Goal: Transaction & Acquisition: Obtain resource

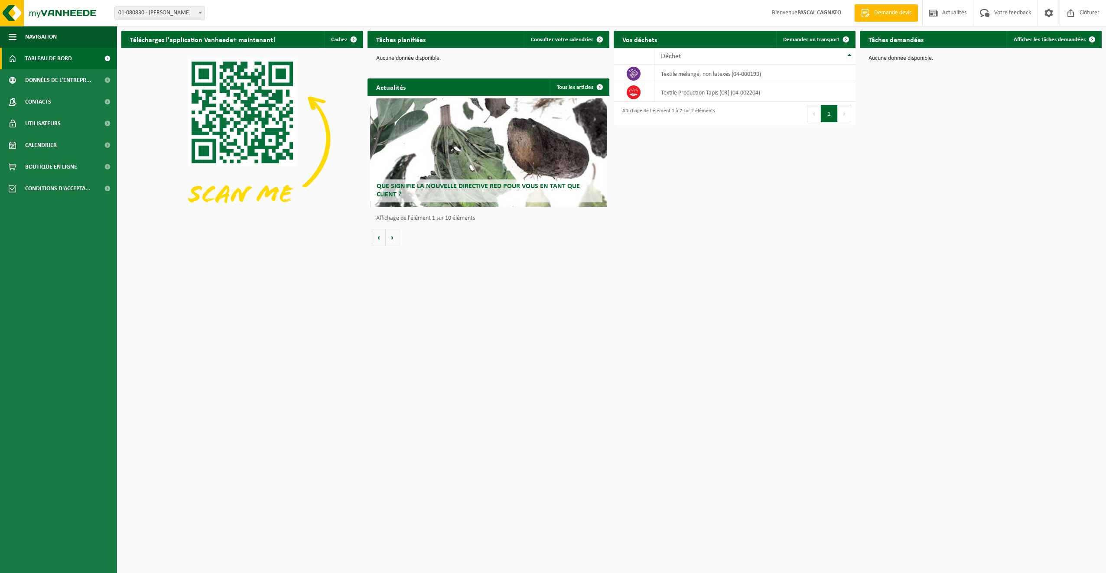
drag, startPoint x: 0, startPoint y: 0, endPoint x: 547, endPoint y: 134, distance: 562.9
click at [547, 134] on div "Que signifie la nouvelle directive RED pour vous en tant que client ?" at bounding box center [488, 152] width 237 height 108
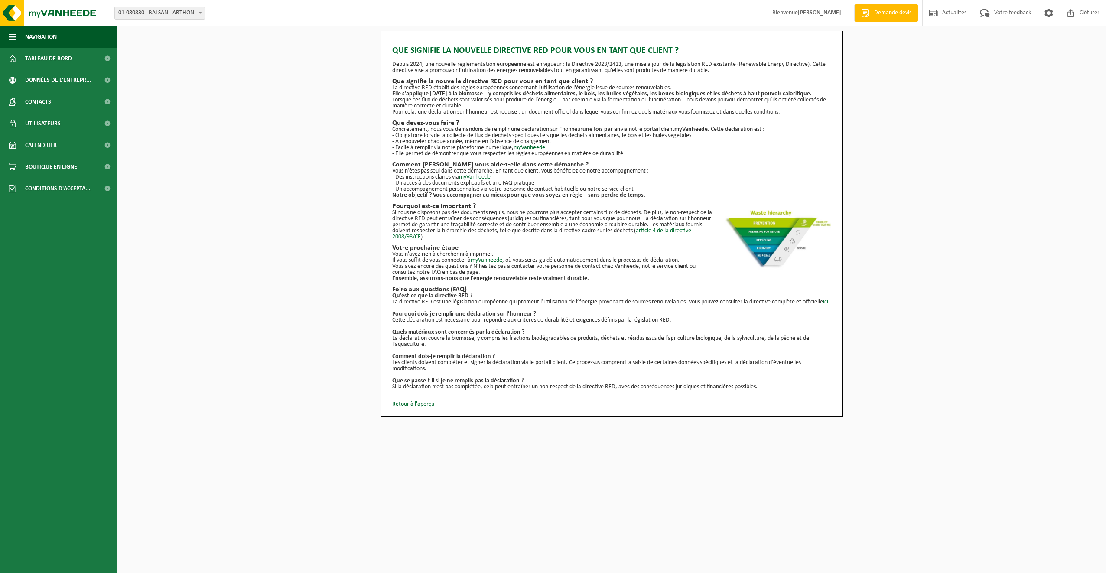
click at [756, 224] on img at bounding box center [777, 240] width 108 height 60
click at [763, 226] on img at bounding box center [777, 240] width 108 height 60
click at [716, 196] on p "Notre objectif ? Vous accompagner au mieux pour que vous soyez en règle – sans …" at bounding box center [611, 195] width 439 height 6
click at [928, 15] on span at bounding box center [933, 13] width 13 height 26
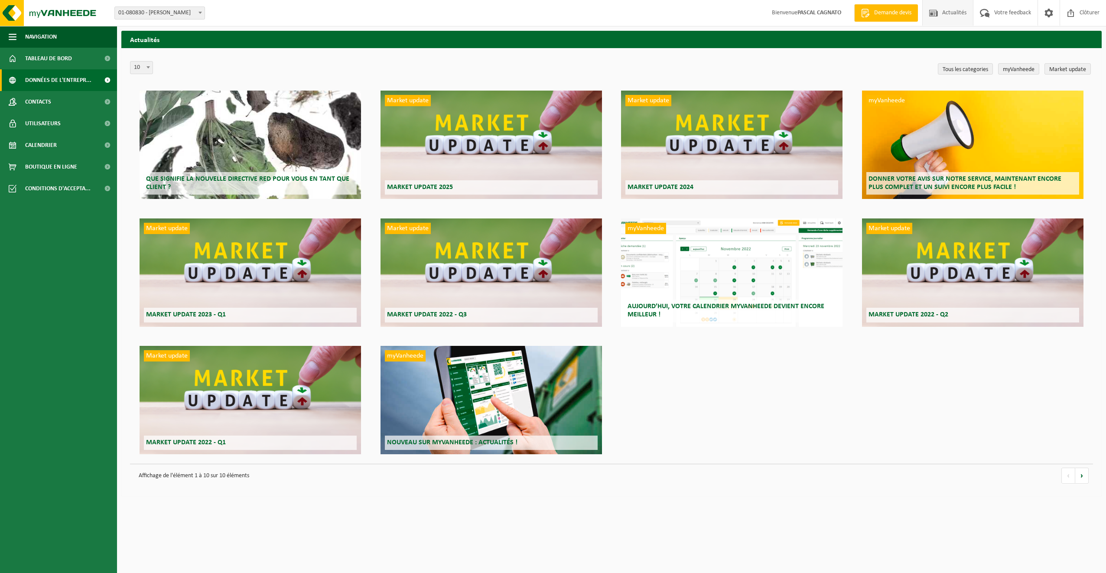
click at [84, 84] on span "Données de l'entrepr..." at bounding box center [58, 80] width 66 height 22
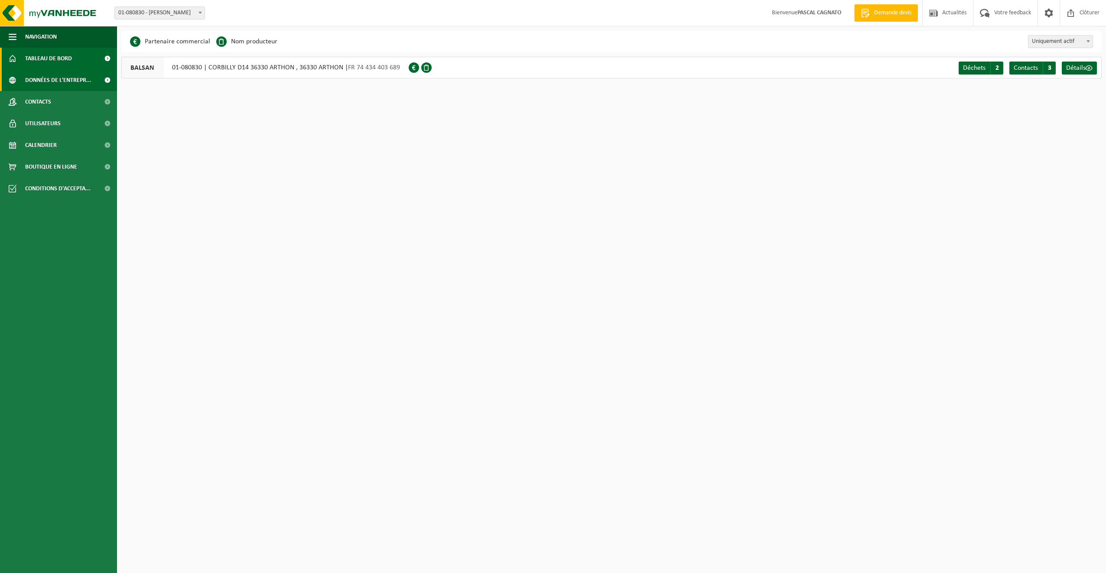
click at [55, 63] on span "Tableau de bord" at bounding box center [48, 59] width 47 height 22
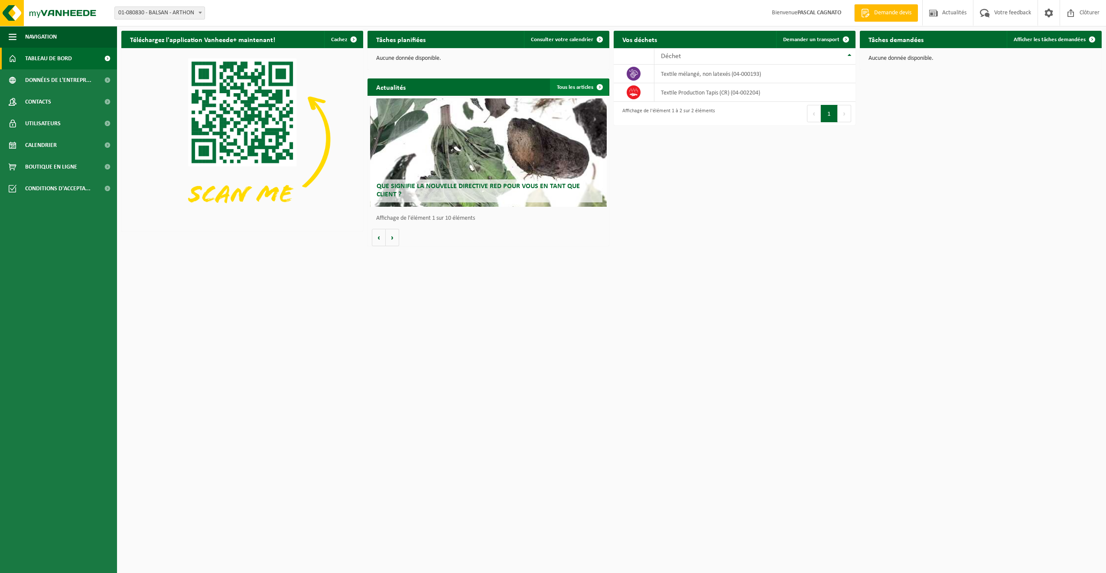
click at [600, 87] on span at bounding box center [599, 86] width 17 height 17
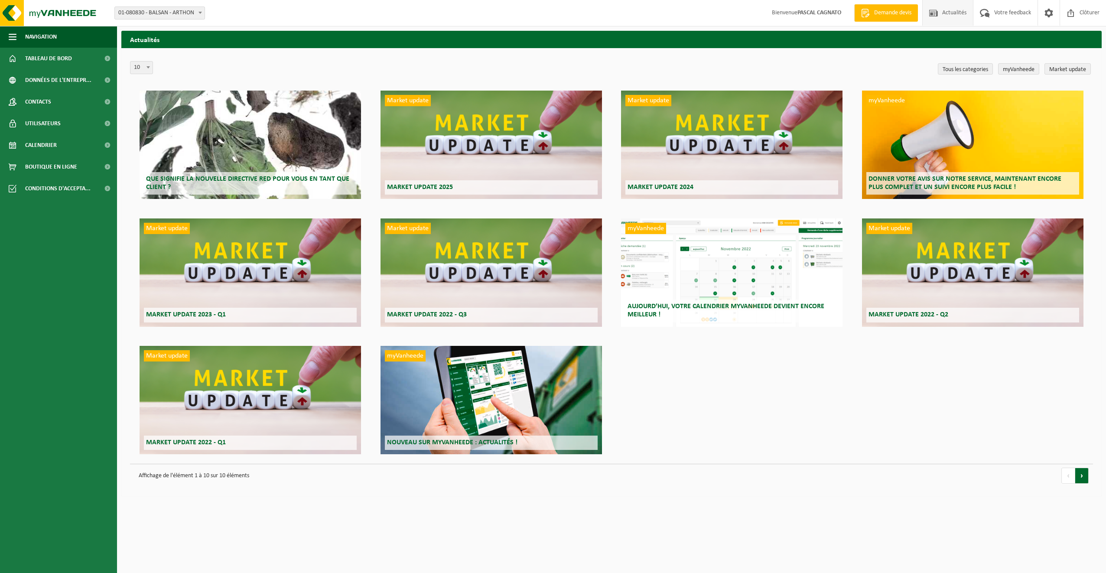
click at [1083, 475] on link "volgende" at bounding box center [1081, 475] width 13 height 16
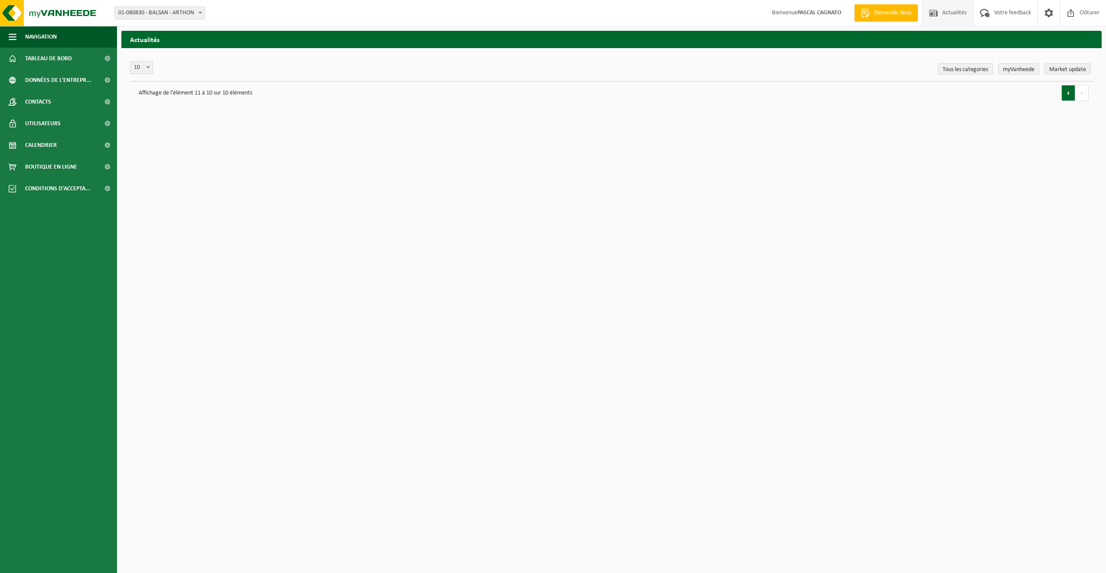
click at [1069, 93] on link "vorige" at bounding box center [1068, 93] width 14 height 16
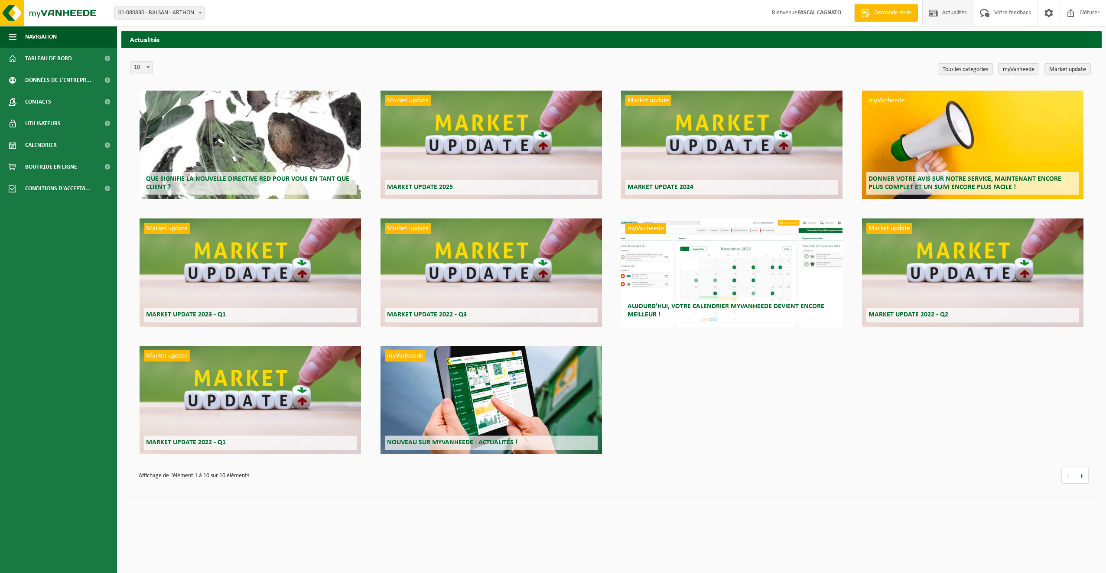
click at [509, 192] on h2 "Market update 2025" at bounding box center [491, 187] width 213 height 14
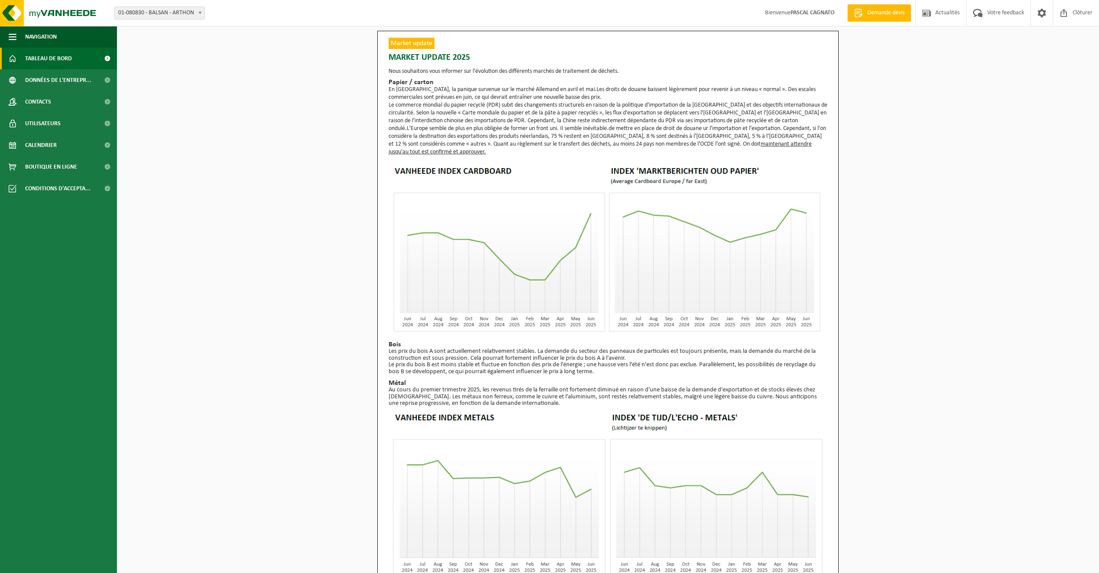
click at [62, 61] on span "Tableau de bord" at bounding box center [48, 59] width 47 height 22
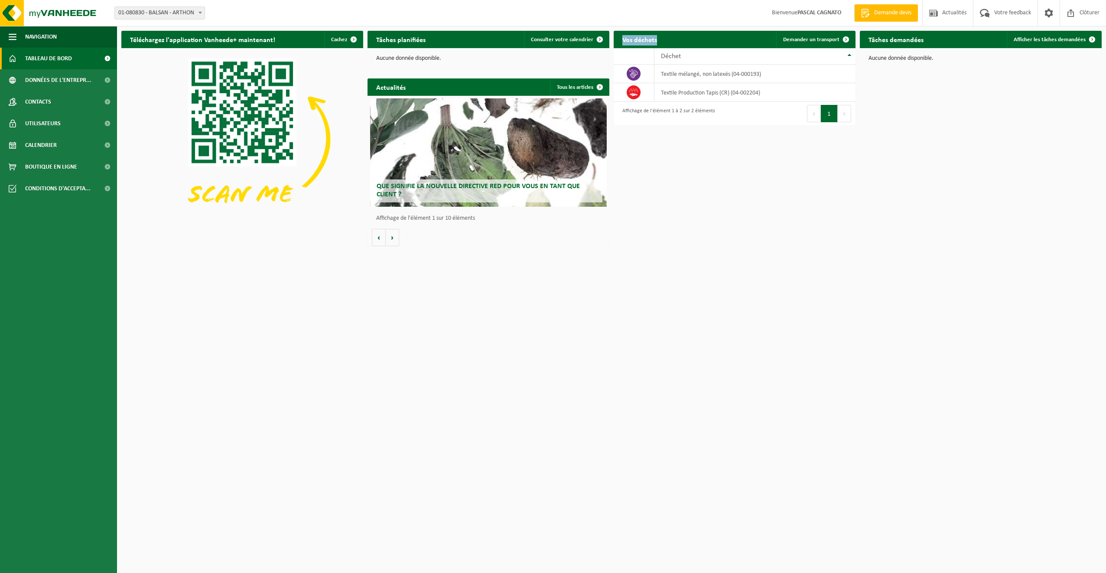
drag, startPoint x: 652, startPoint y: 43, endPoint x: 691, endPoint y: 43, distance: 39.4
click at [691, 43] on div "Vos déchets Demander un transport" at bounding box center [734, 39] width 242 height 17
click at [48, 81] on span "Données de l'entrepr..." at bounding box center [58, 80] width 66 height 22
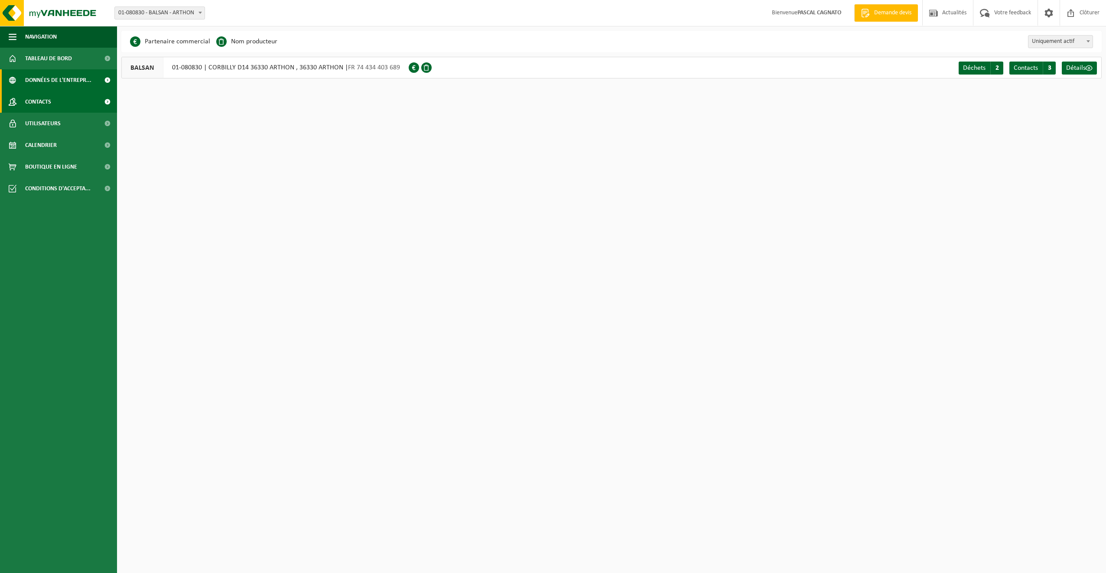
click at [49, 101] on span "Contacts" at bounding box center [38, 102] width 26 height 22
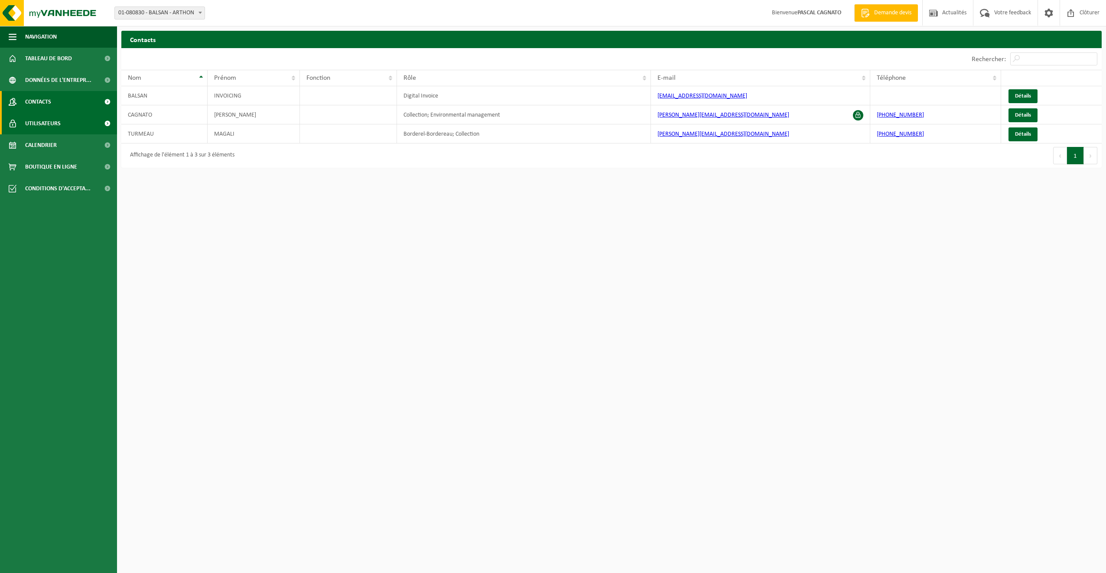
click at [46, 120] on span "Utilisateurs" at bounding box center [43, 124] width 36 height 22
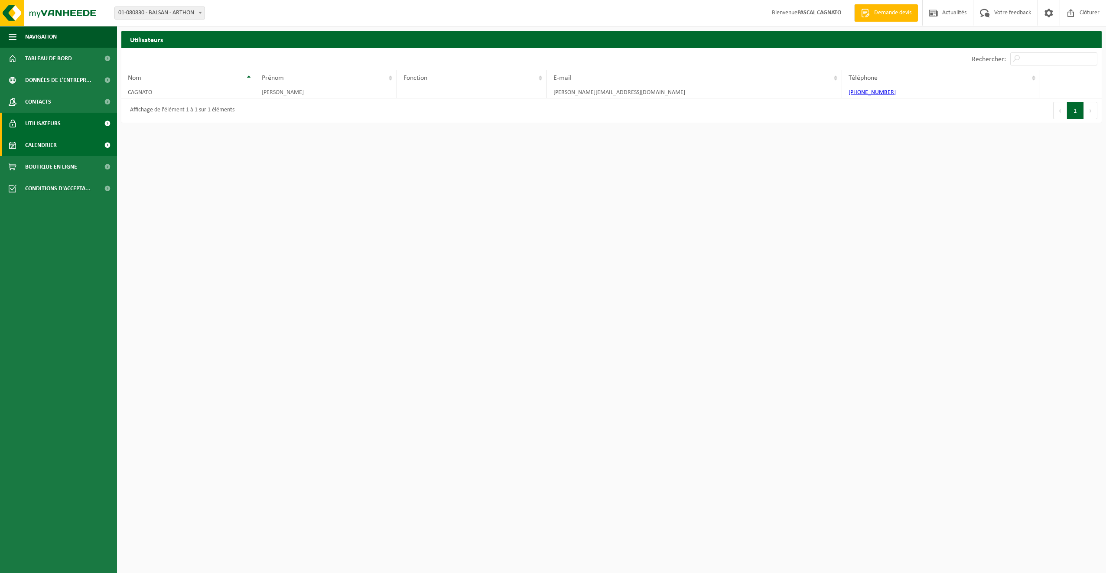
click at [46, 141] on span "Calendrier" at bounding box center [41, 145] width 32 height 22
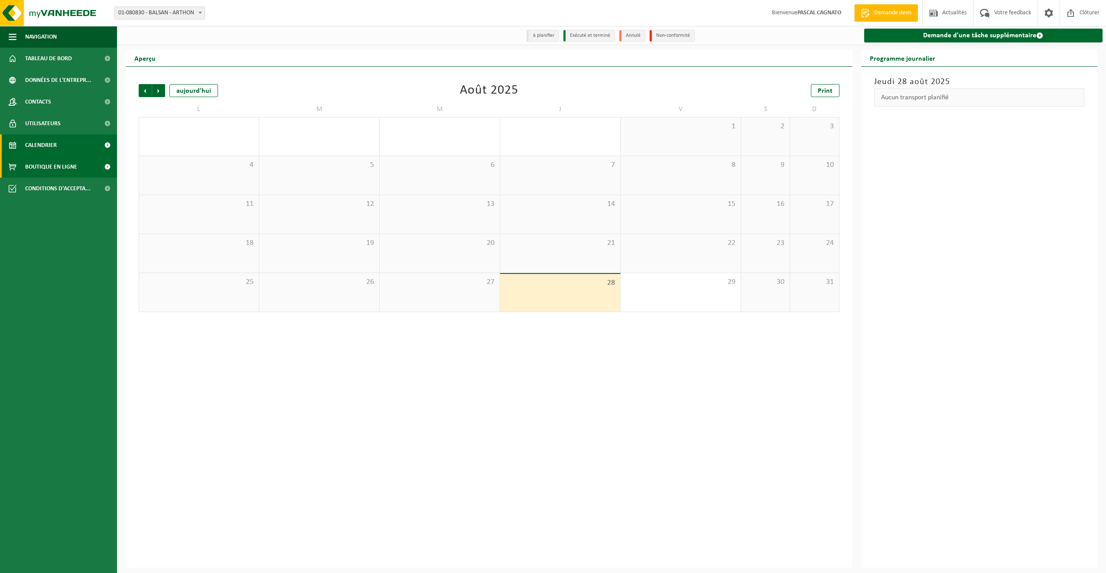
click at [45, 166] on span "Boutique en ligne" at bounding box center [51, 167] width 52 height 22
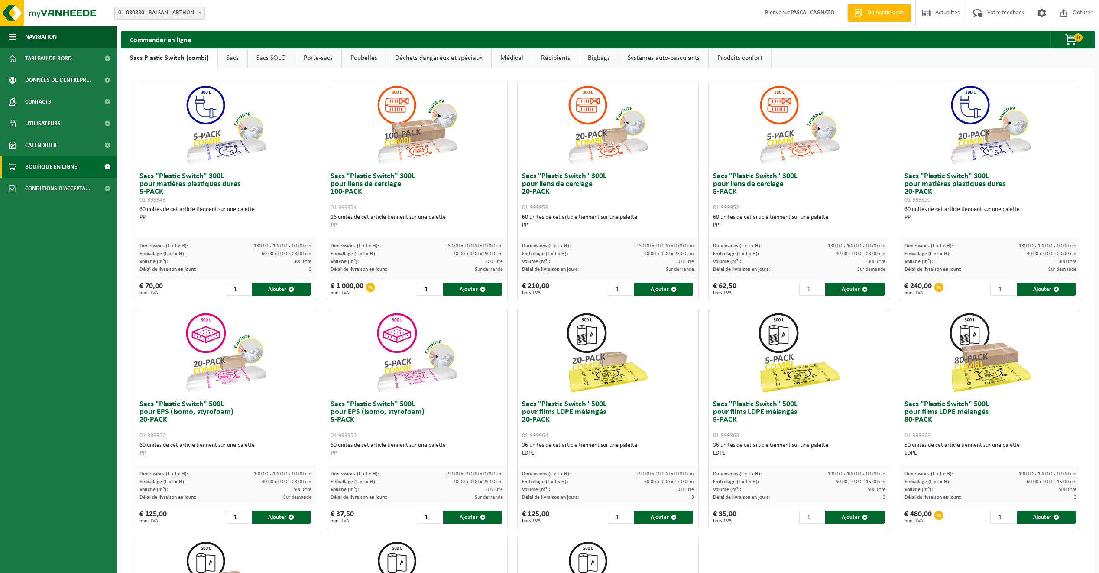
click at [648, 56] on link "Systèmes auto-basculants" at bounding box center [663, 58] width 89 height 20
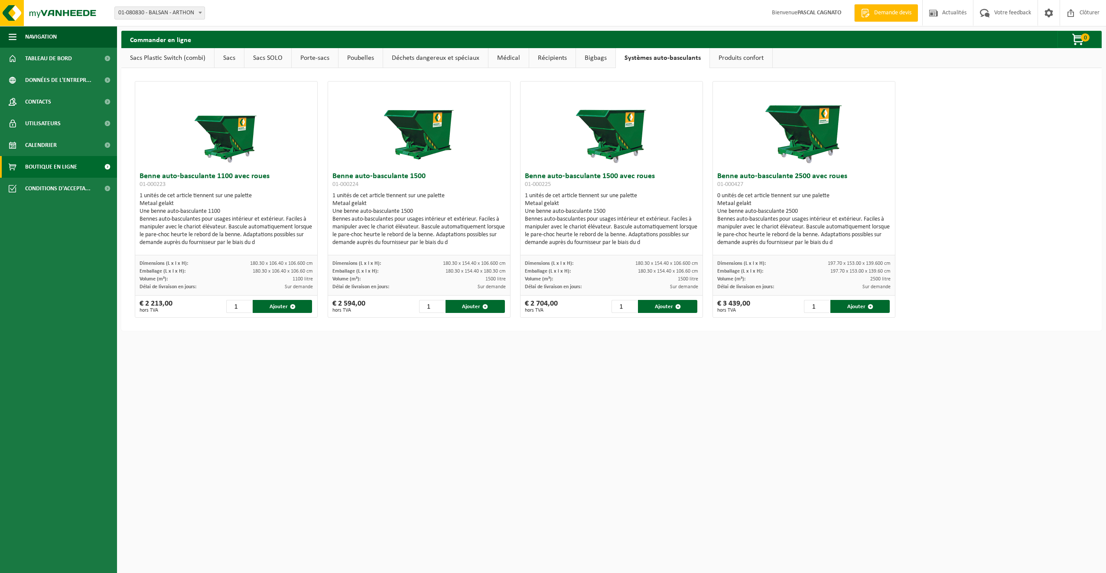
click at [748, 57] on link "Produits confort" at bounding box center [741, 58] width 62 height 20
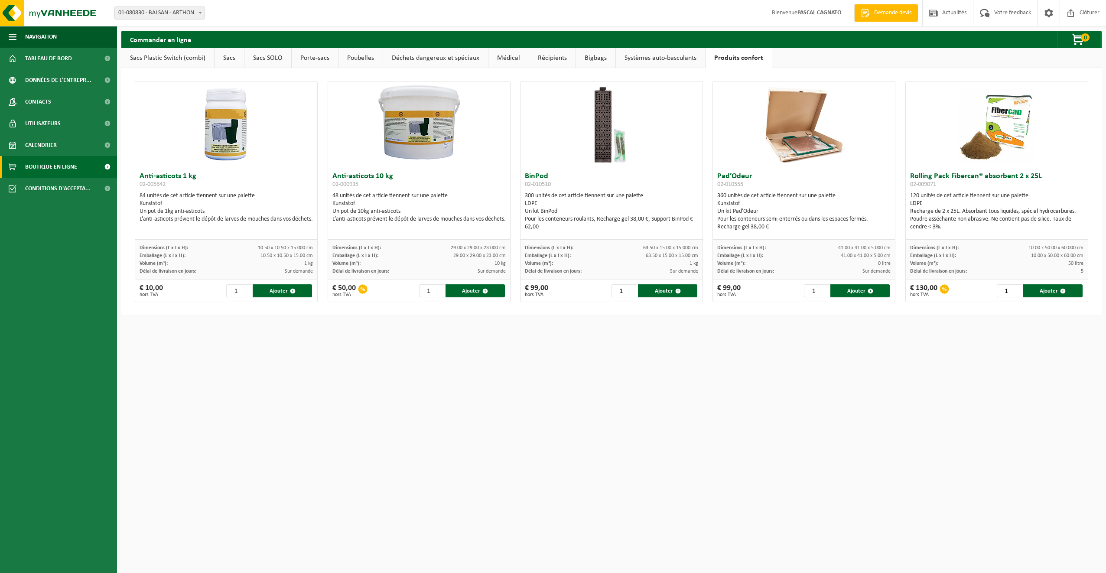
click at [362, 58] on link "Poubelles" at bounding box center [360, 58] width 44 height 20
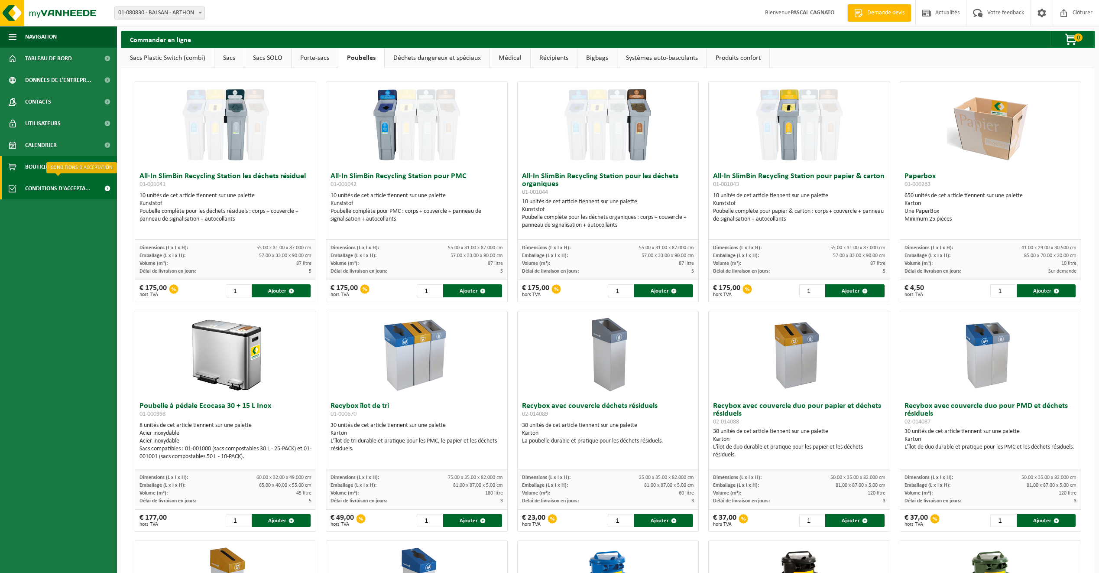
click at [63, 187] on span "Conditions d'accepta..." at bounding box center [57, 189] width 65 height 22
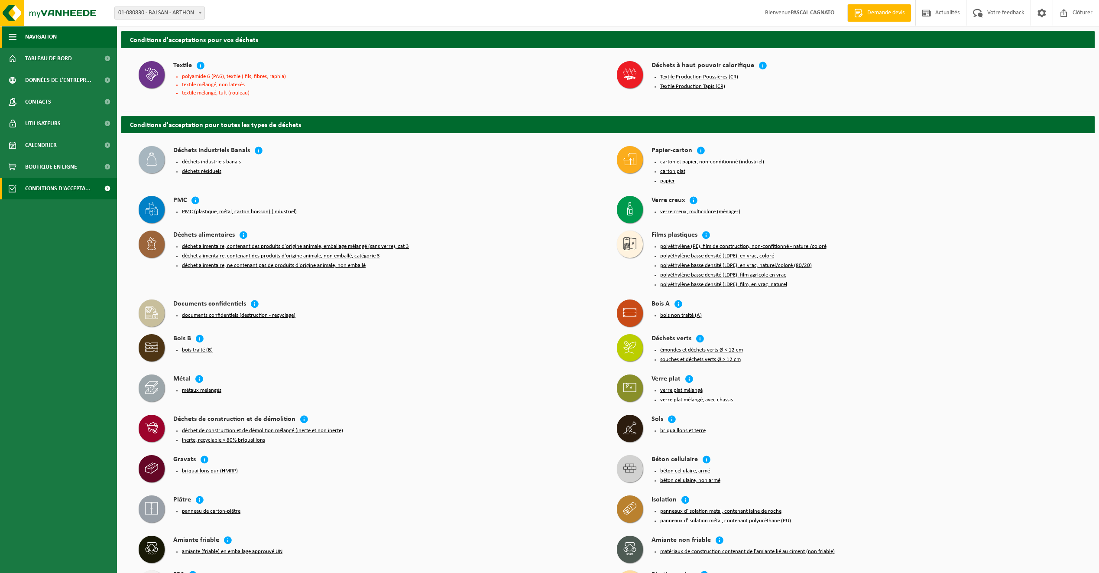
click at [15, 39] on span "button" at bounding box center [13, 37] width 8 height 22
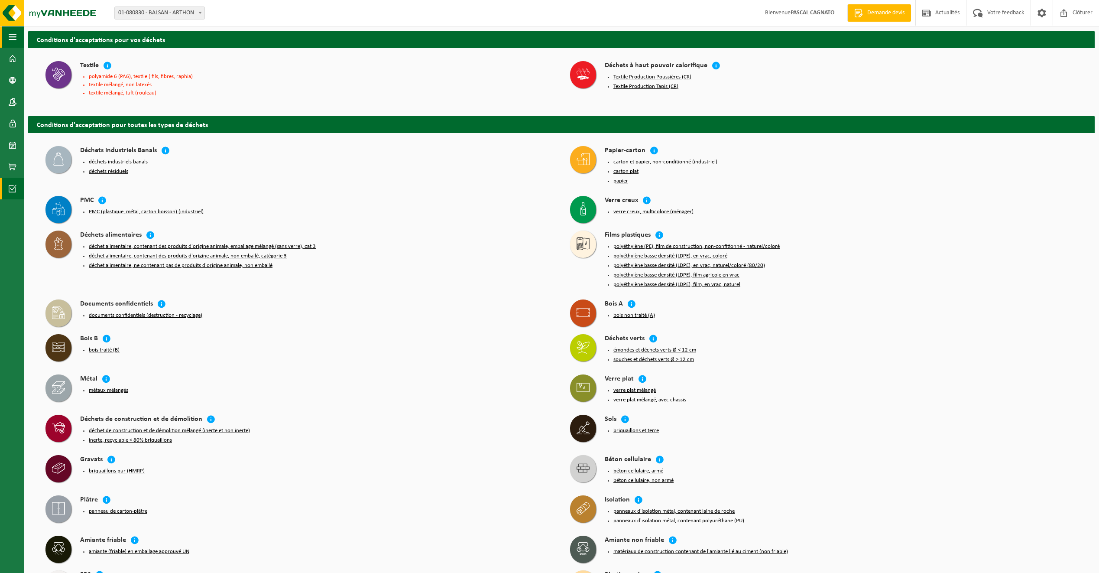
click at [15, 39] on span "button" at bounding box center [13, 37] width 8 height 22
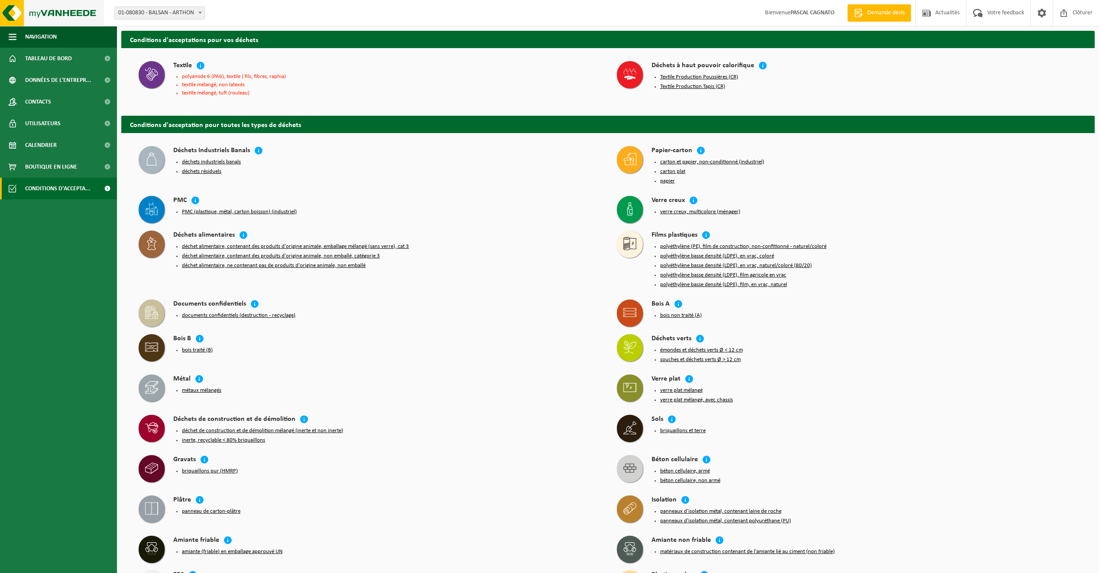
click at [34, 19] on img at bounding box center [52, 13] width 104 height 26
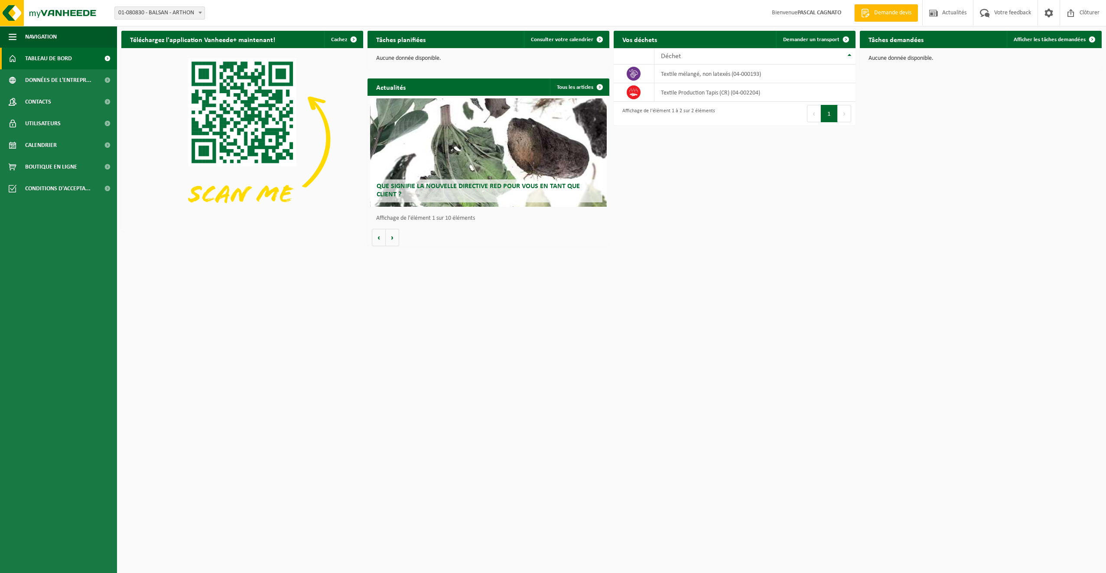
click at [519, 187] on span "Que signifie la nouvelle directive RED pour vous en tant que client ?" at bounding box center [477, 190] width 203 height 15
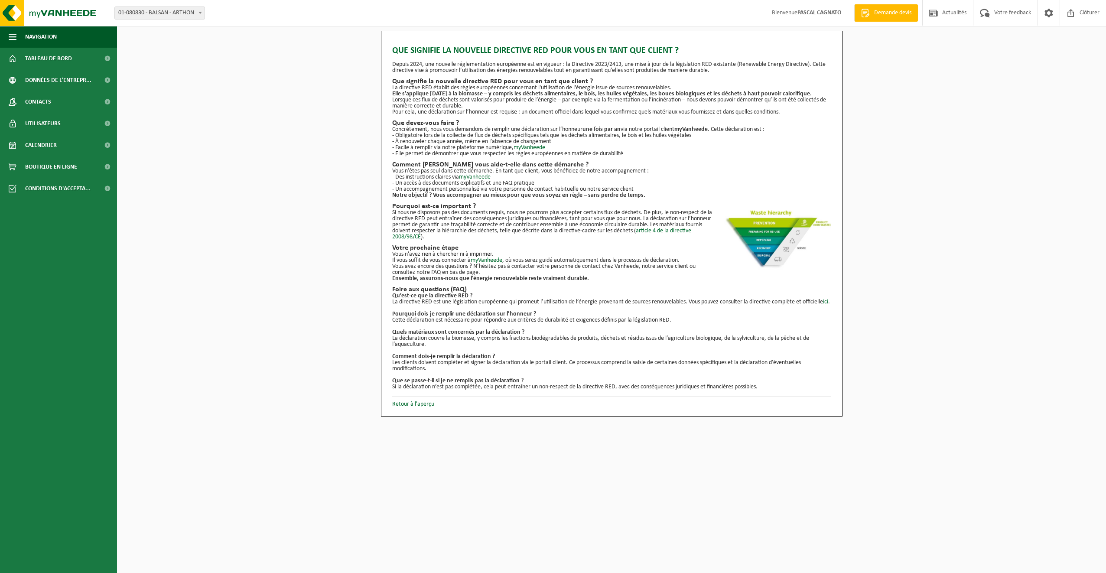
click at [775, 254] on img at bounding box center [777, 240] width 108 height 60
click at [426, 407] on link "Retour à l'aperçu" at bounding box center [413, 404] width 42 height 6
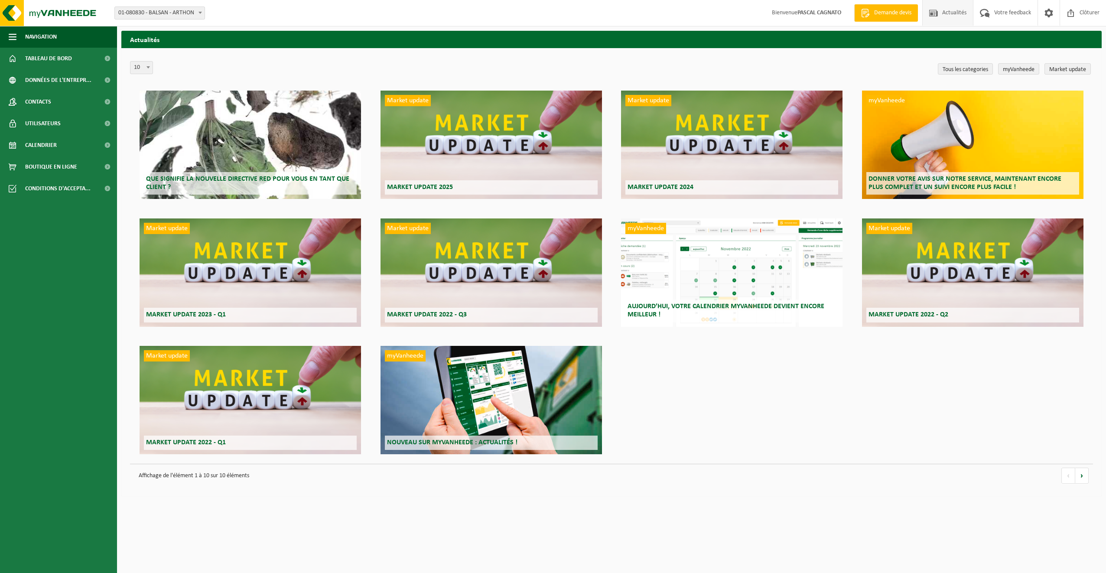
click at [251, 167] on div "Que signifie la nouvelle directive RED pour vous en tant que client ?" at bounding box center [249, 145] width 221 height 108
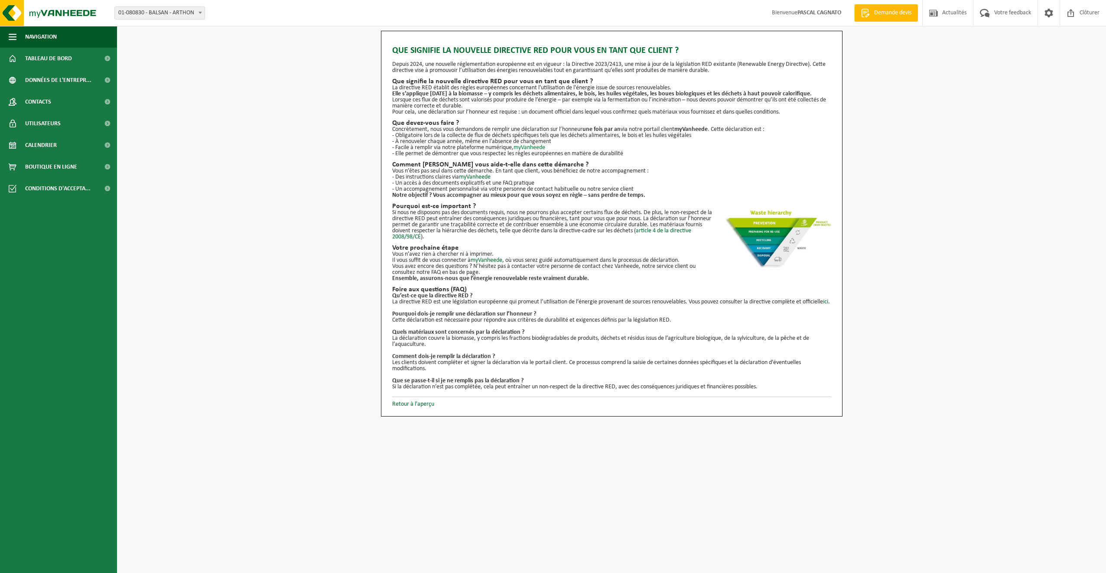
click at [525, 148] on link "myVanheede" at bounding box center [529, 147] width 32 height 6
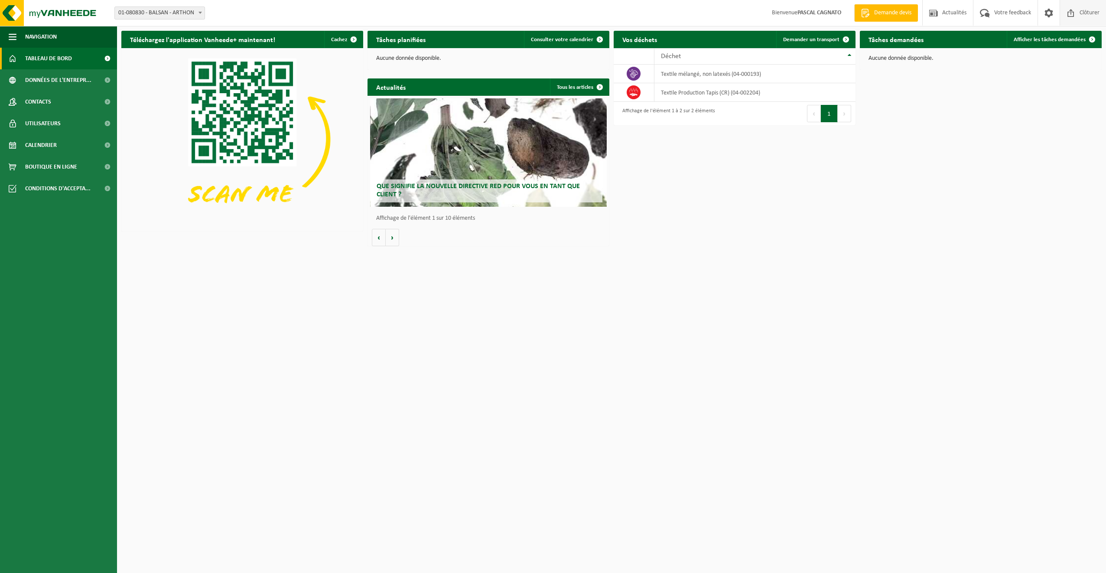
click at [1067, 15] on span at bounding box center [1070, 13] width 13 height 26
click at [894, 16] on span "Demande devis" at bounding box center [893, 13] width 42 height 9
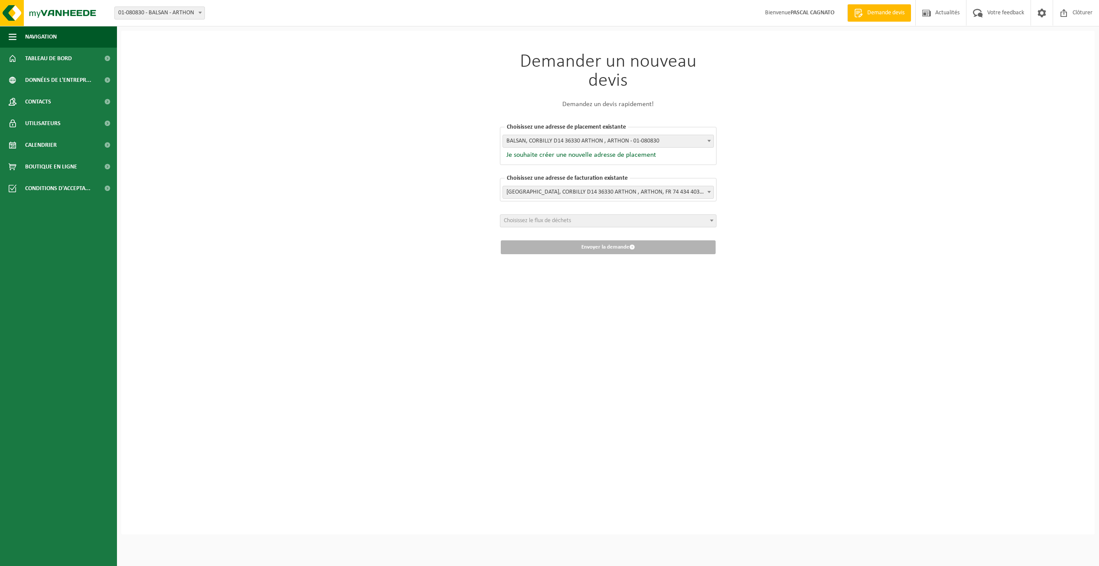
scroll to position [3, 503]
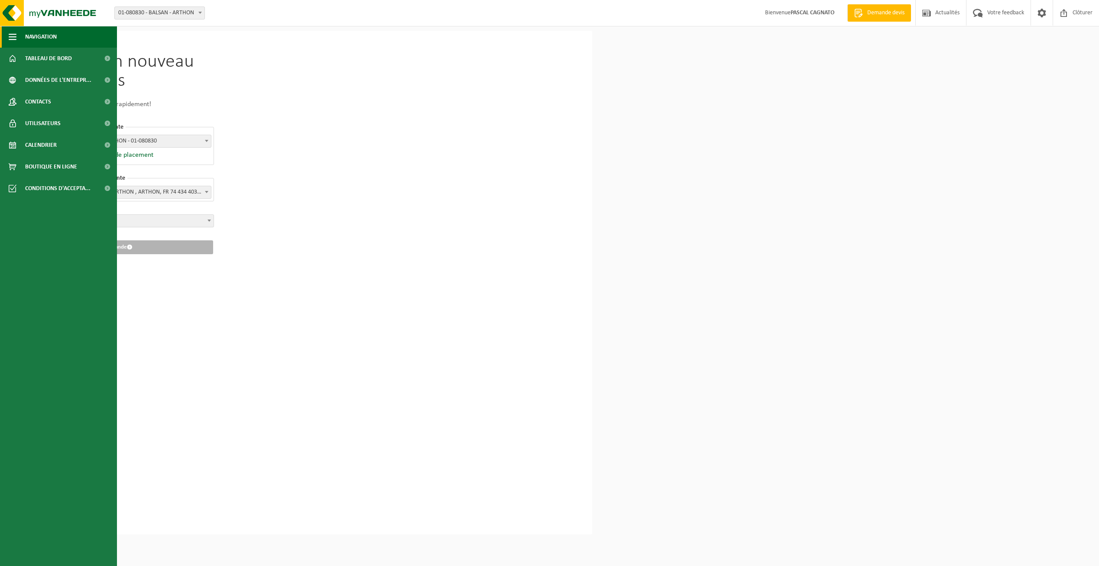
click at [42, 36] on span "Navigation" at bounding box center [41, 37] width 32 height 22
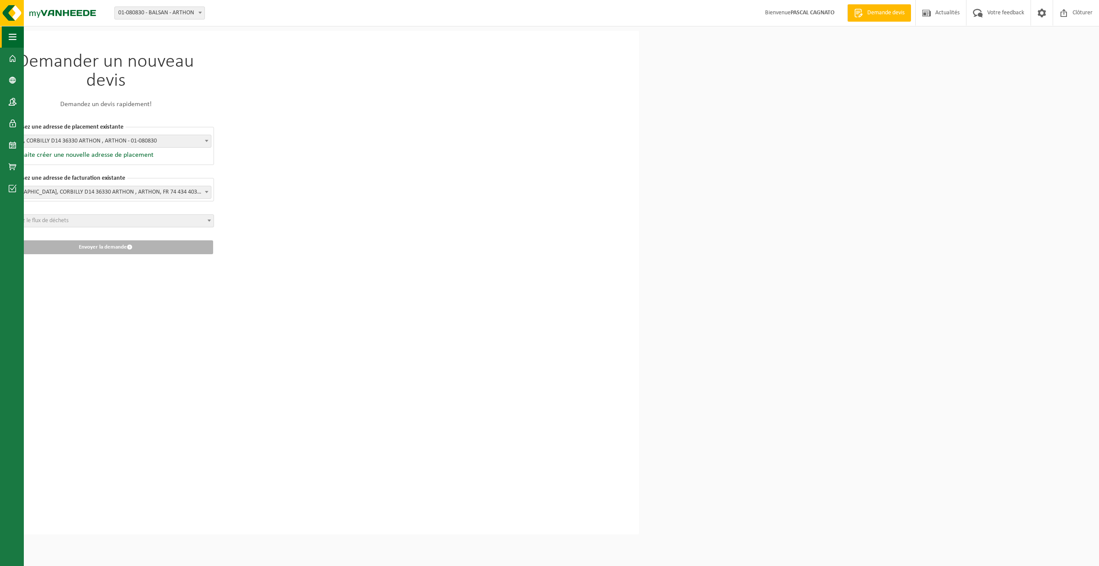
scroll to position [3, 456]
click at [16, 36] on span "button" at bounding box center [13, 37] width 8 height 22
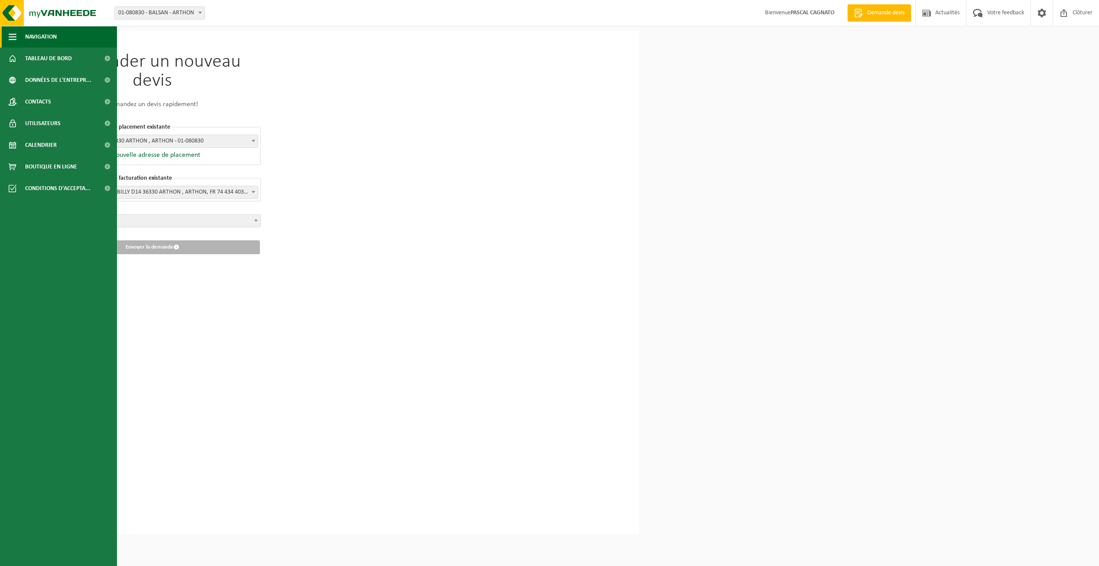
click at [16, 36] on span "button" at bounding box center [13, 37] width 8 height 22
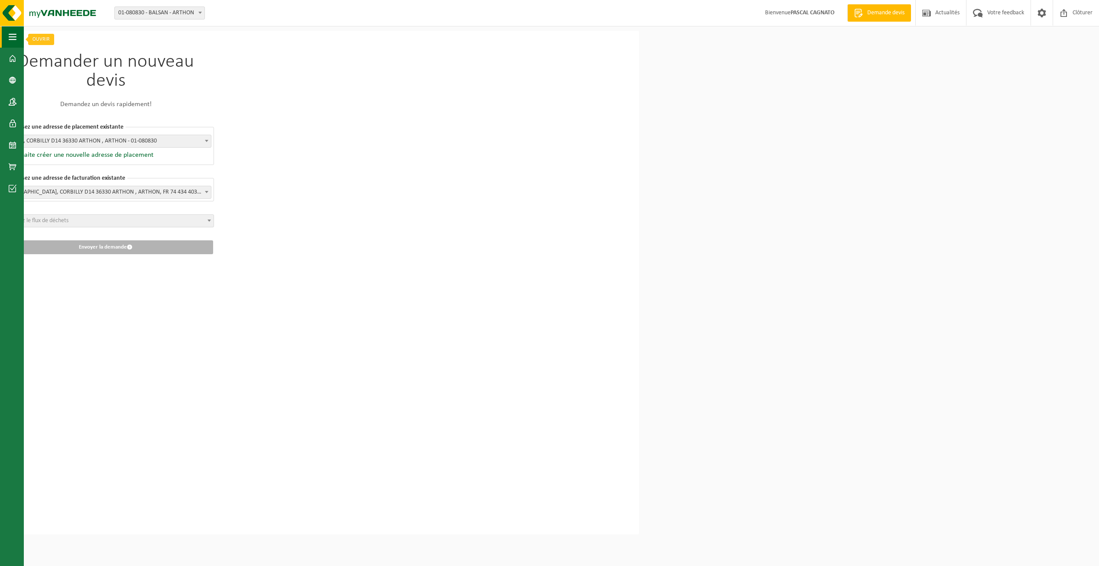
click at [15, 37] on span "button" at bounding box center [13, 37] width 8 height 22
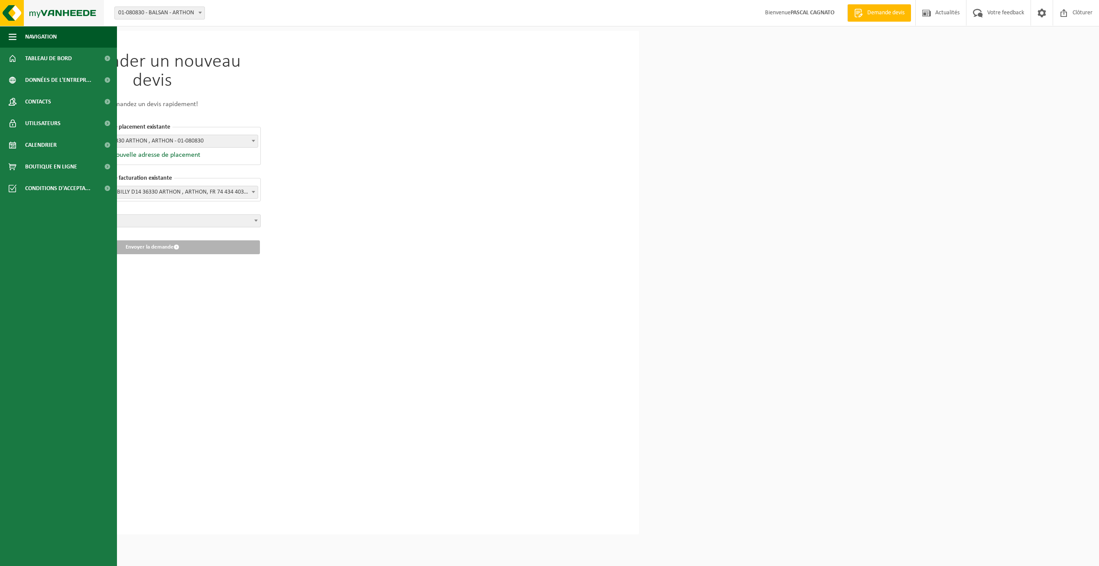
click at [15, 17] on img at bounding box center [52, 13] width 104 height 26
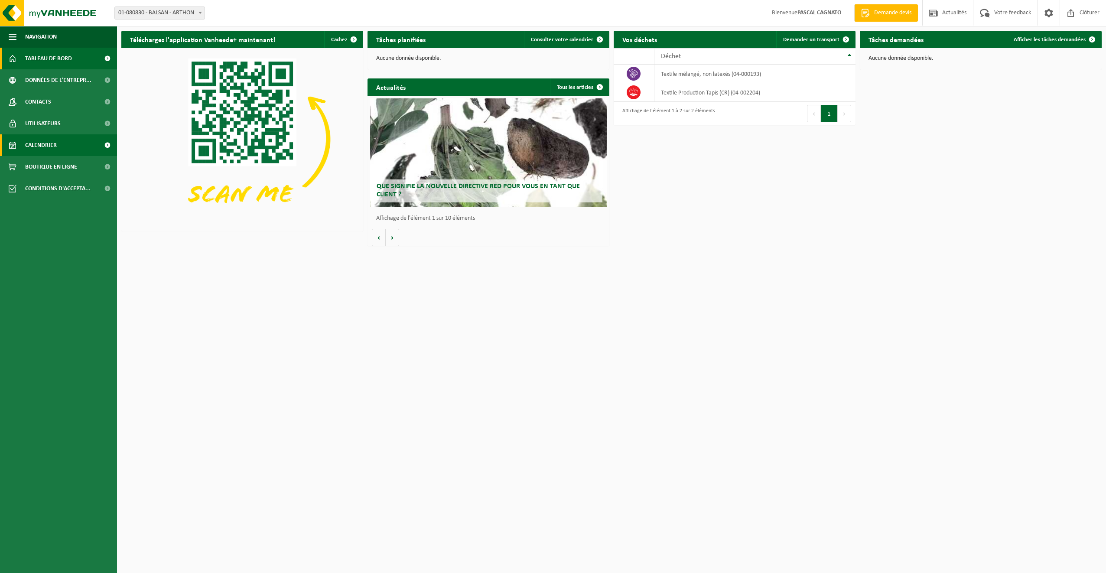
click at [42, 145] on span "Calendrier" at bounding box center [41, 145] width 32 height 22
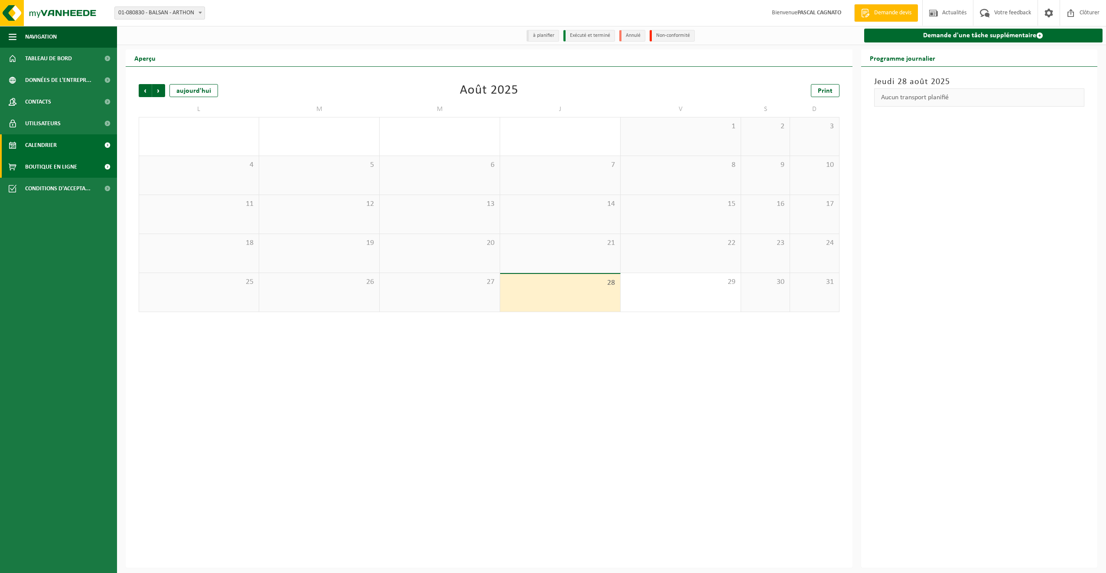
click at [54, 168] on span "Boutique en ligne" at bounding box center [51, 167] width 52 height 22
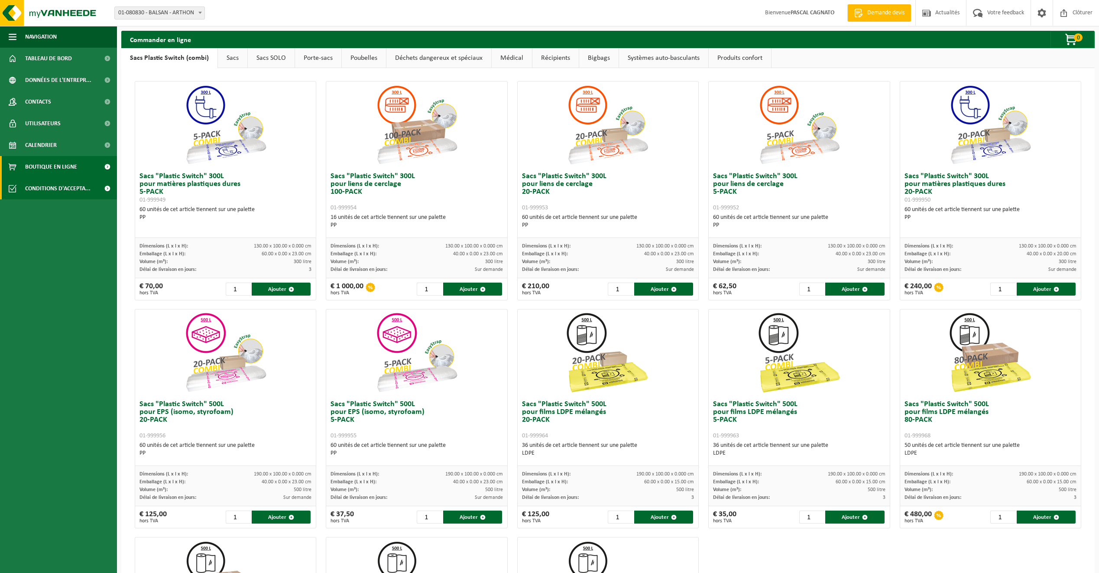
click at [56, 188] on span "Conditions d'accepta..." at bounding box center [57, 189] width 65 height 22
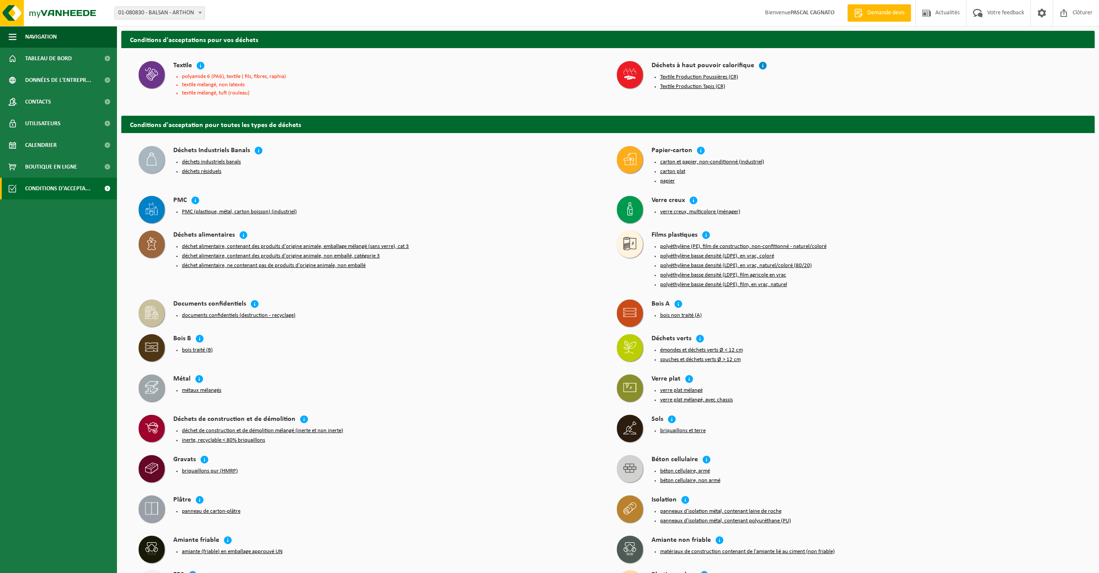
click at [759, 65] on icon at bounding box center [763, 65] width 9 height 9
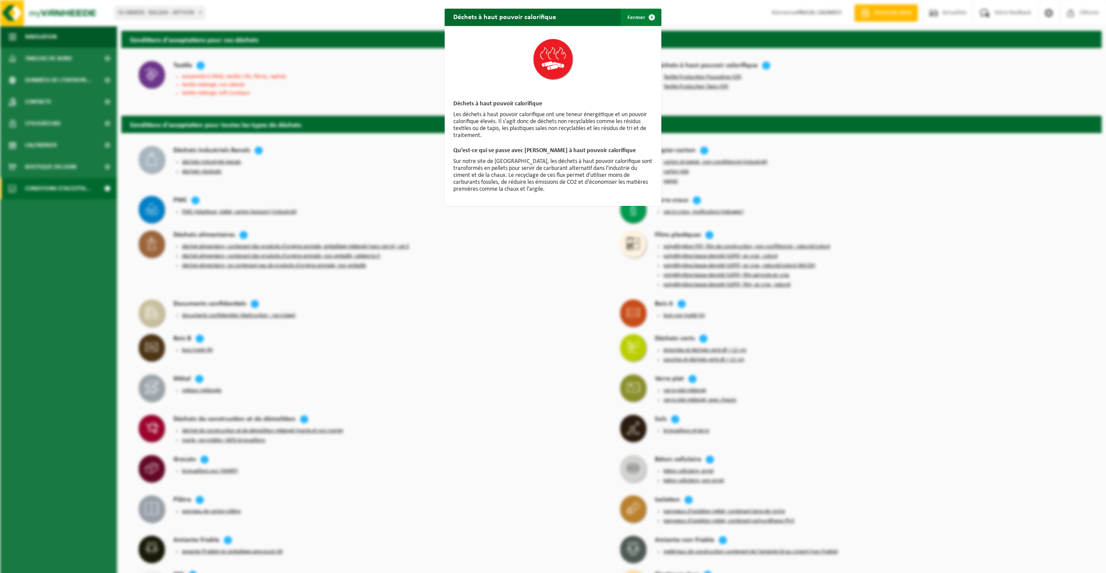
click at [648, 16] on span "button" at bounding box center [651, 17] width 17 height 17
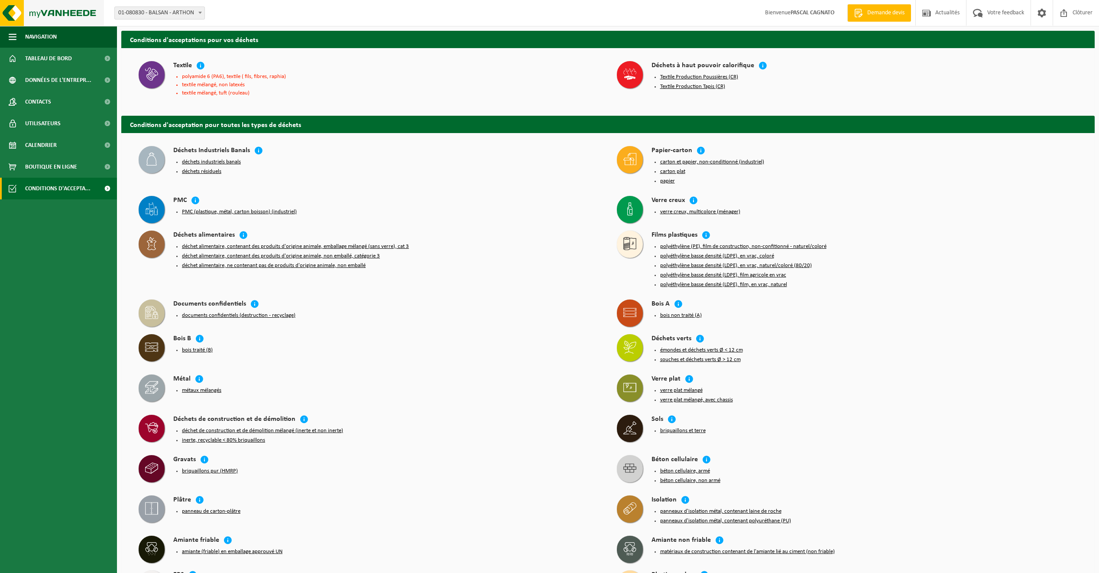
click at [16, 11] on img at bounding box center [52, 13] width 104 height 26
